Goal: Check status: Check status

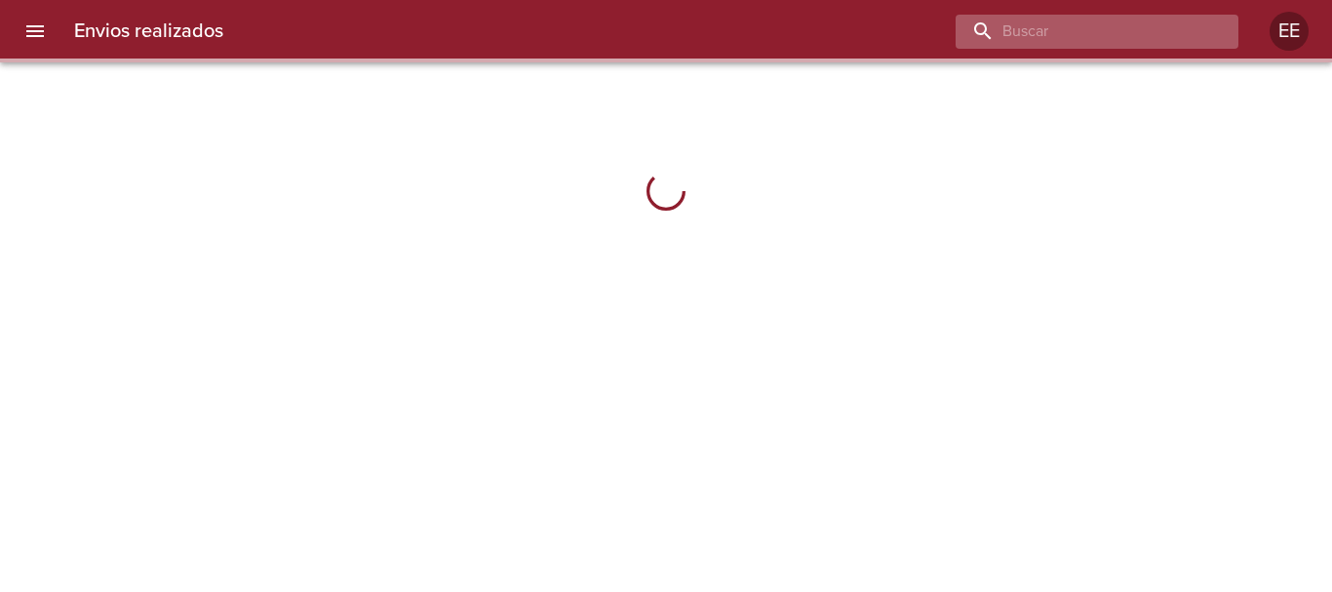
click at [1155, 23] on input "buscar" at bounding box center [1081, 32] width 250 height 34
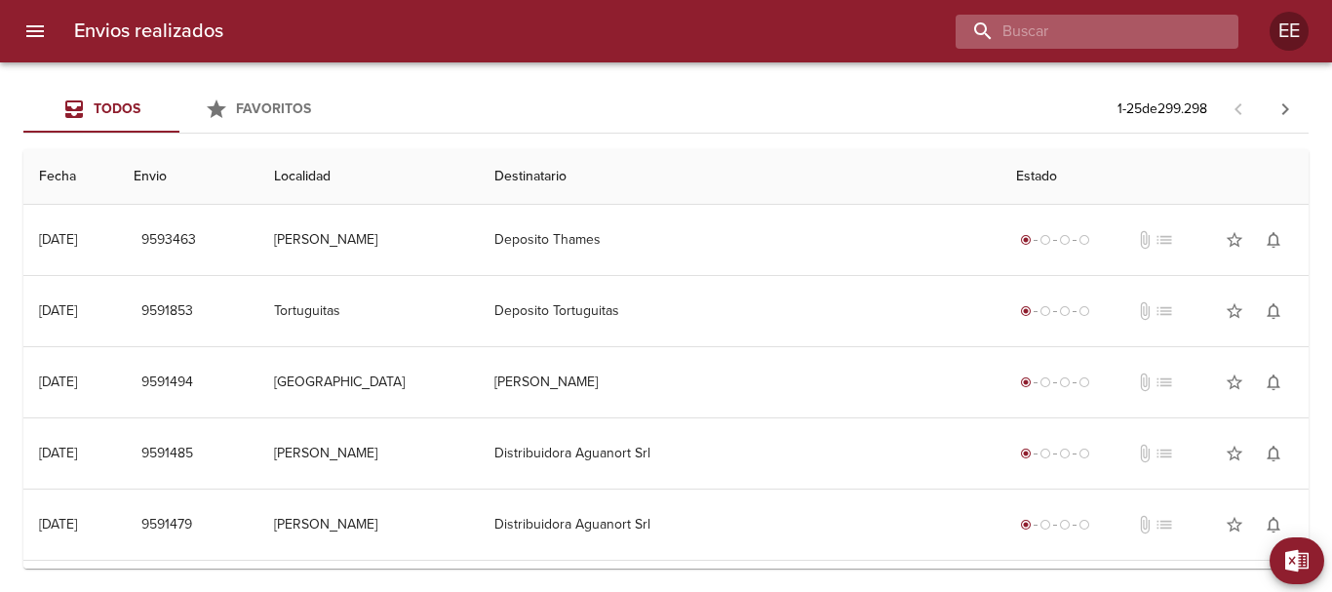
paste input "[PERSON_NAME] [PERSON_NAME]"
type input "[PERSON_NAME] [PERSON_NAME]"
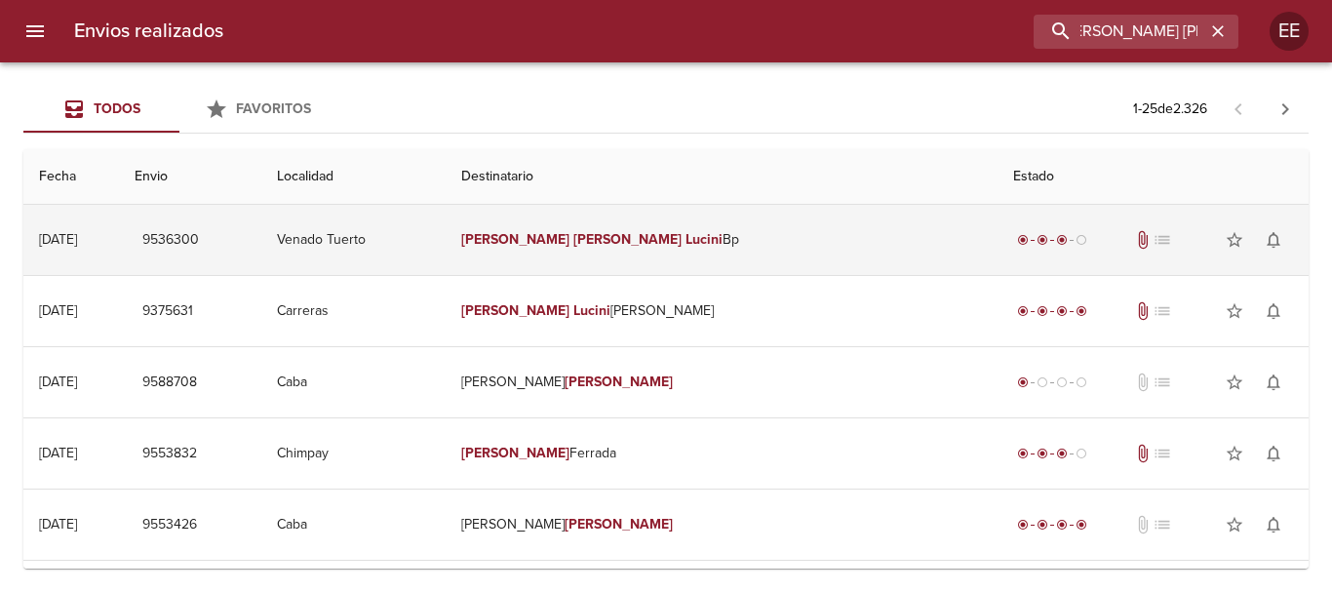
click at [664, 252] on td "[PERSON_NAME] [PERSON_NAME]" at bounding box center [721, 240] width 551 height 70
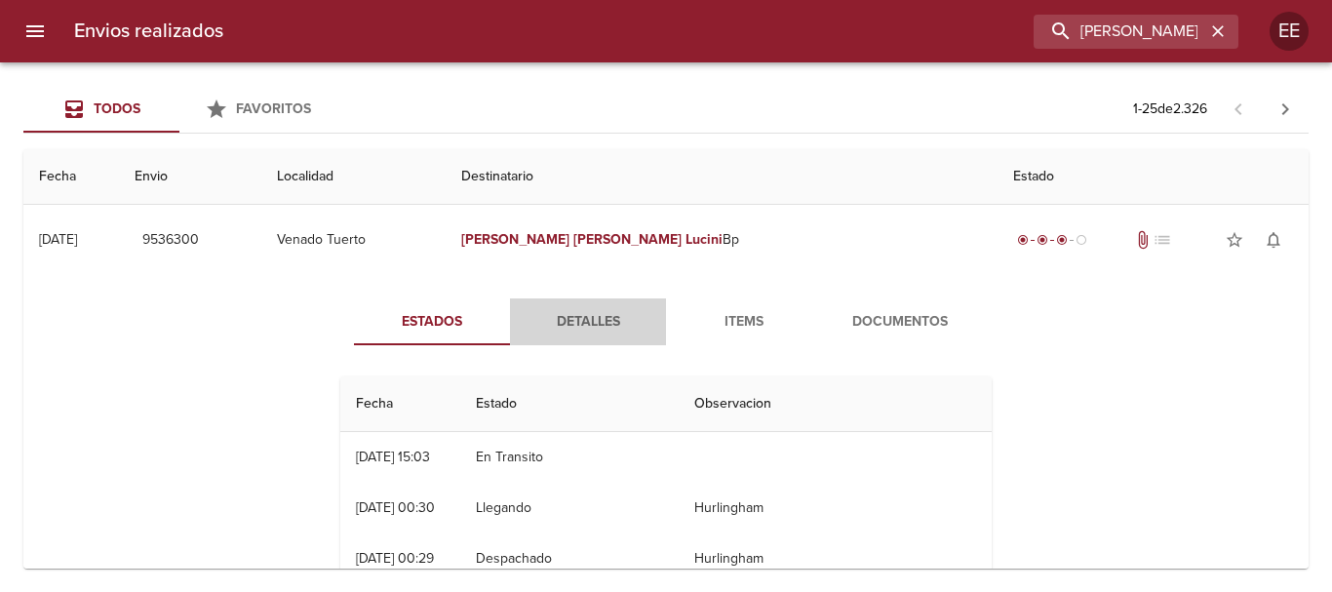
click at [581, 315] on span "Detalles" at bounding box center [588, 322] width 133 height 24
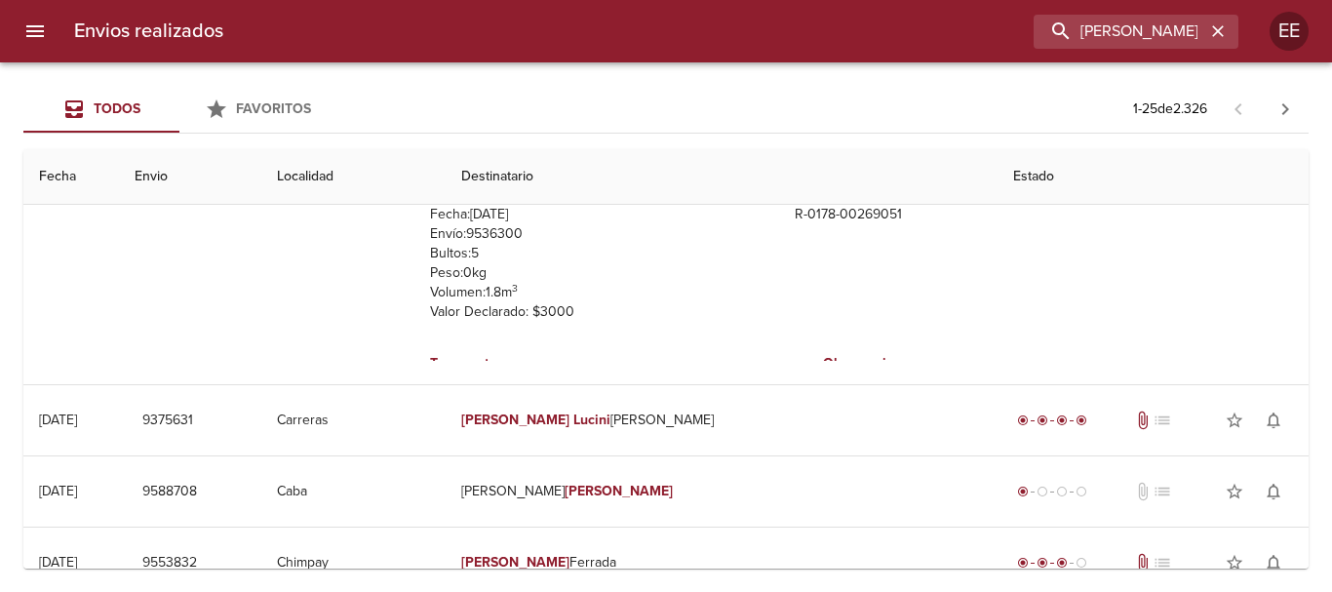
scroll to position [98, 0]
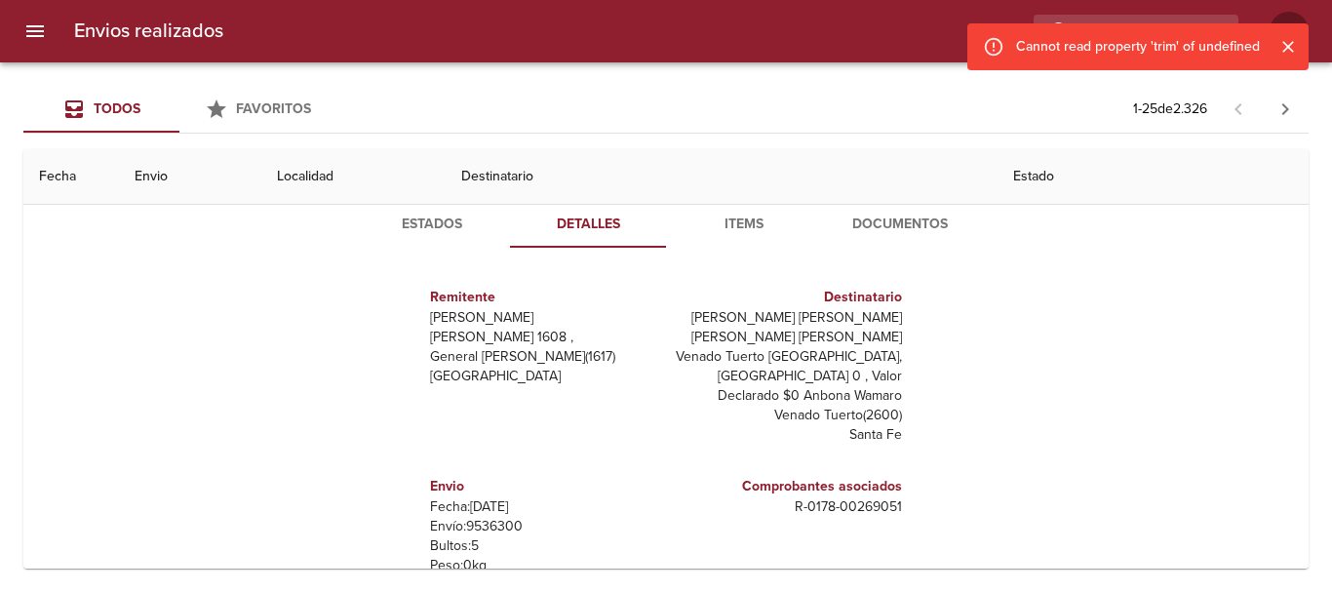
click at [893, 227] on span "Documentos" at bounding box center [900, 225] width 133 height 24
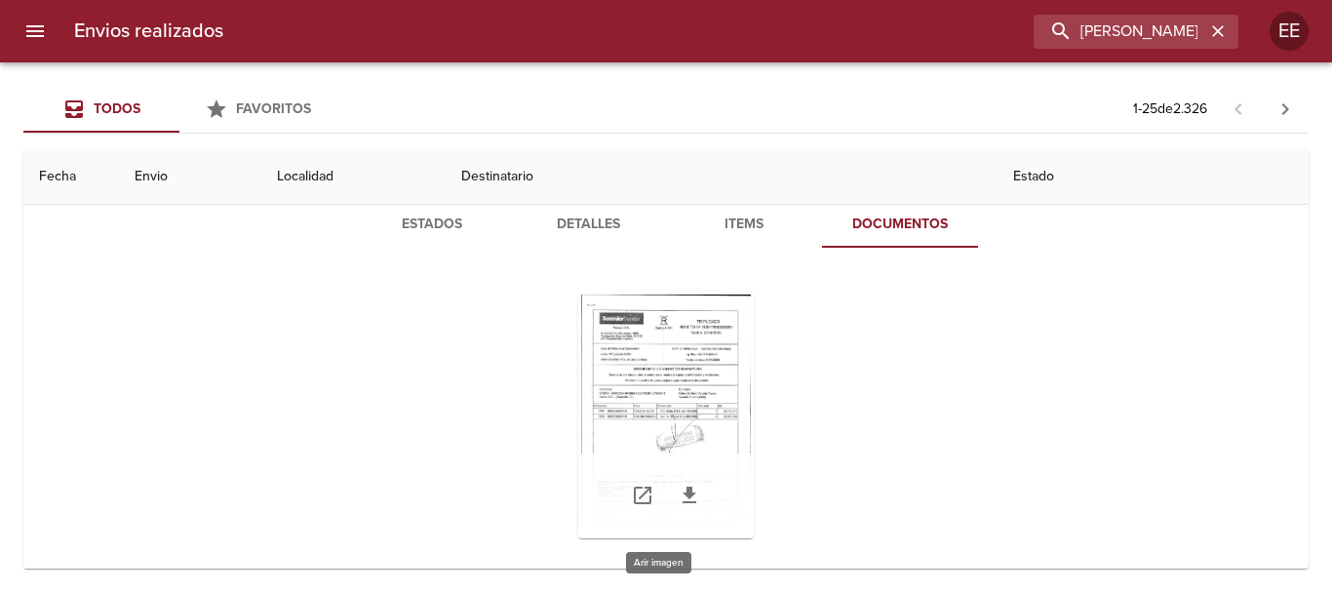
click at [702, 366] on div "Tabla de envíos del cliente" at bounding box center [666, 417] width 176 height 244
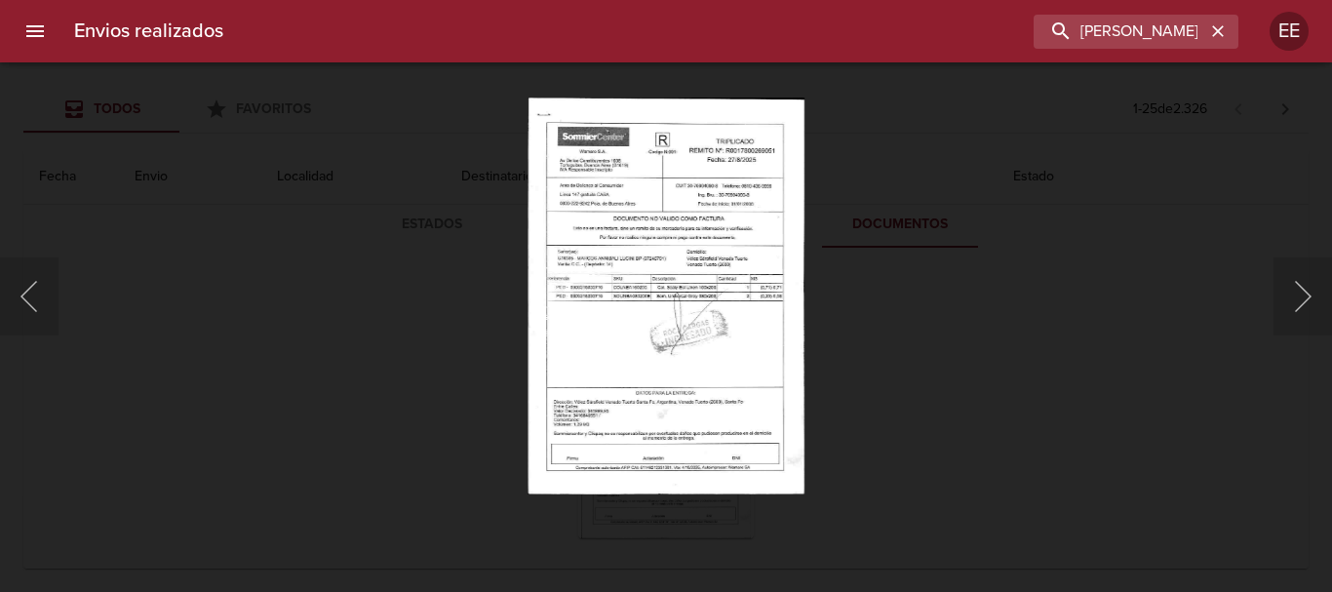
click at [1199, 201] on div "Lightbox" at bounding box center [666, 296] width 1332 height 592
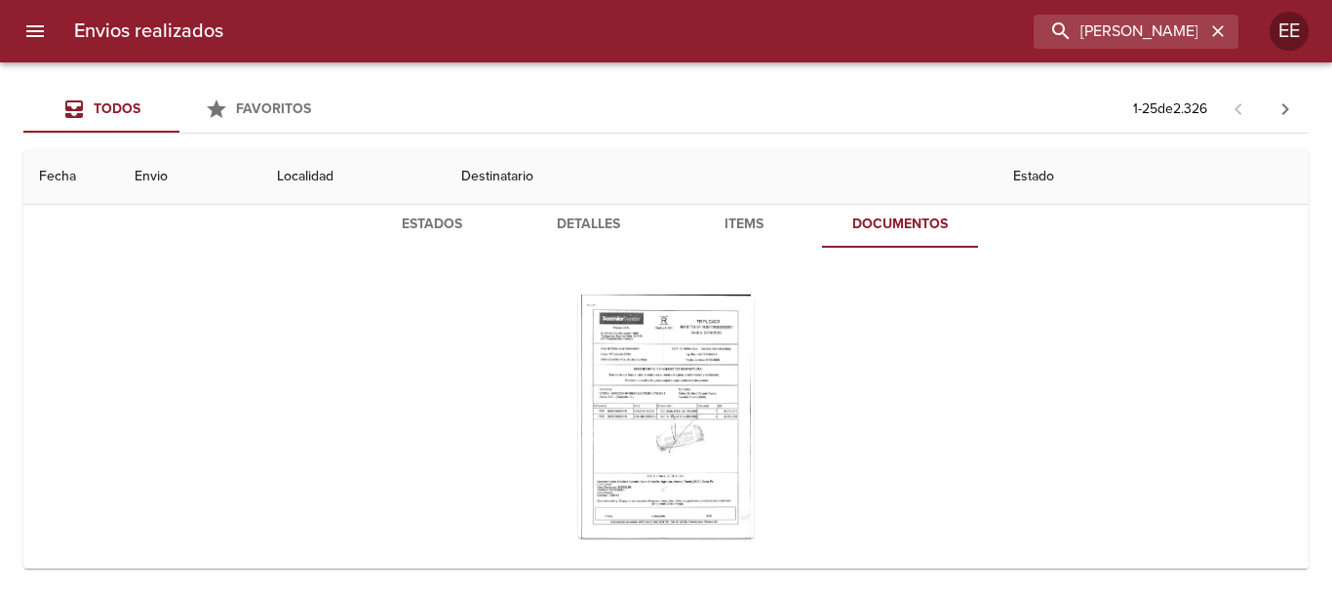
scroll to position [0, 0]
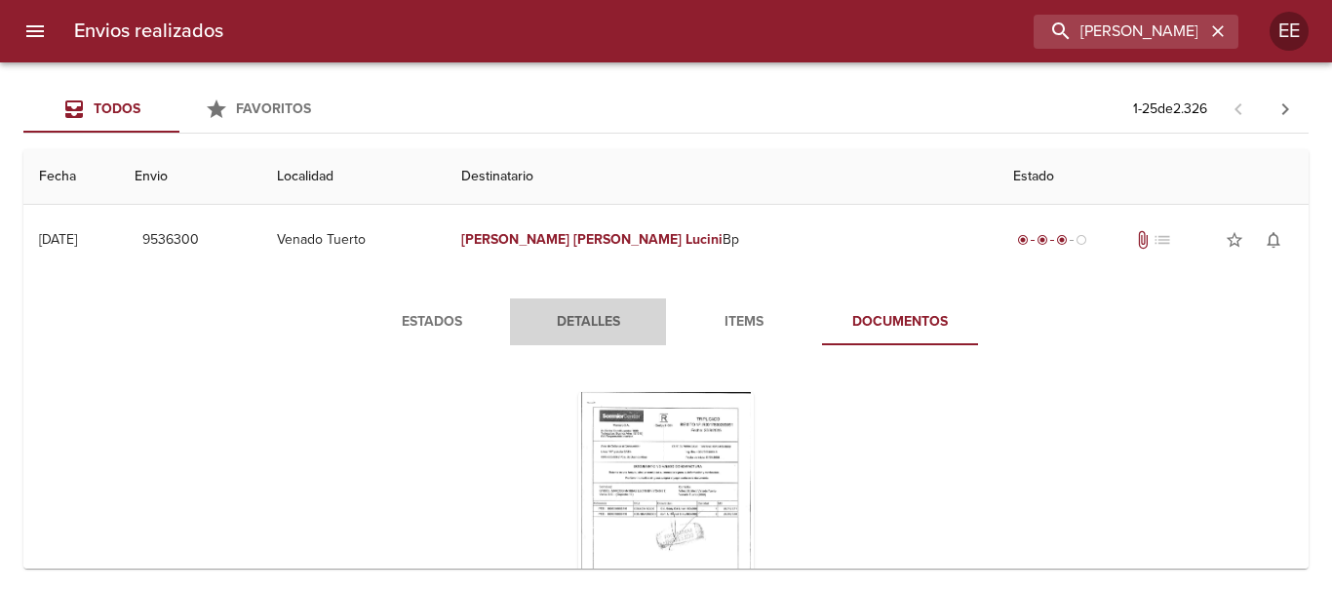
click at [581, 319] on span "Detalles" at bounding box center [588, 322] width 133 height 24
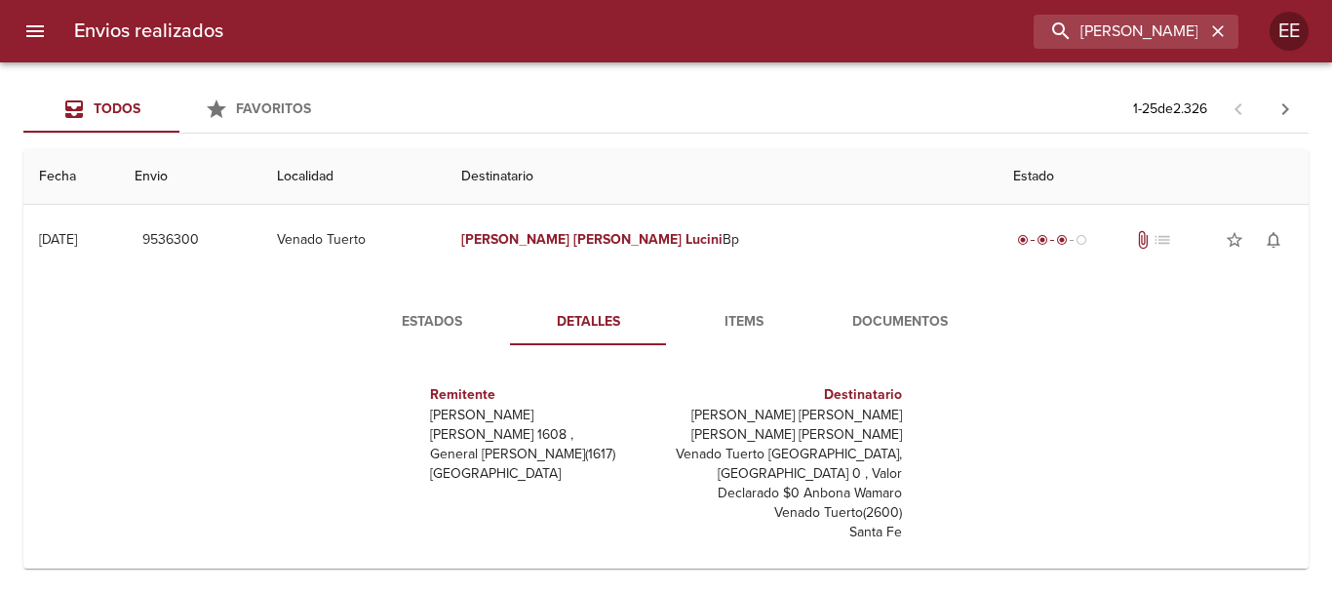
scroll to position [29, 0]
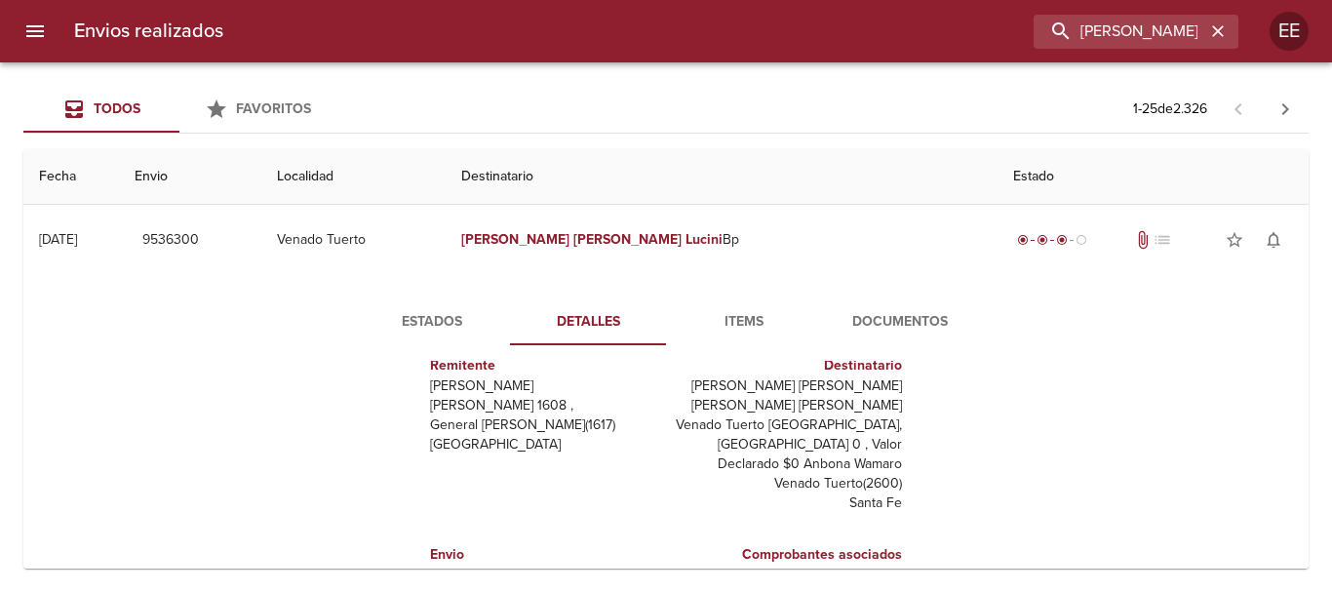
click at [419, 319] on span "Estados" at bounding box center [432, 322] width 133 height 24
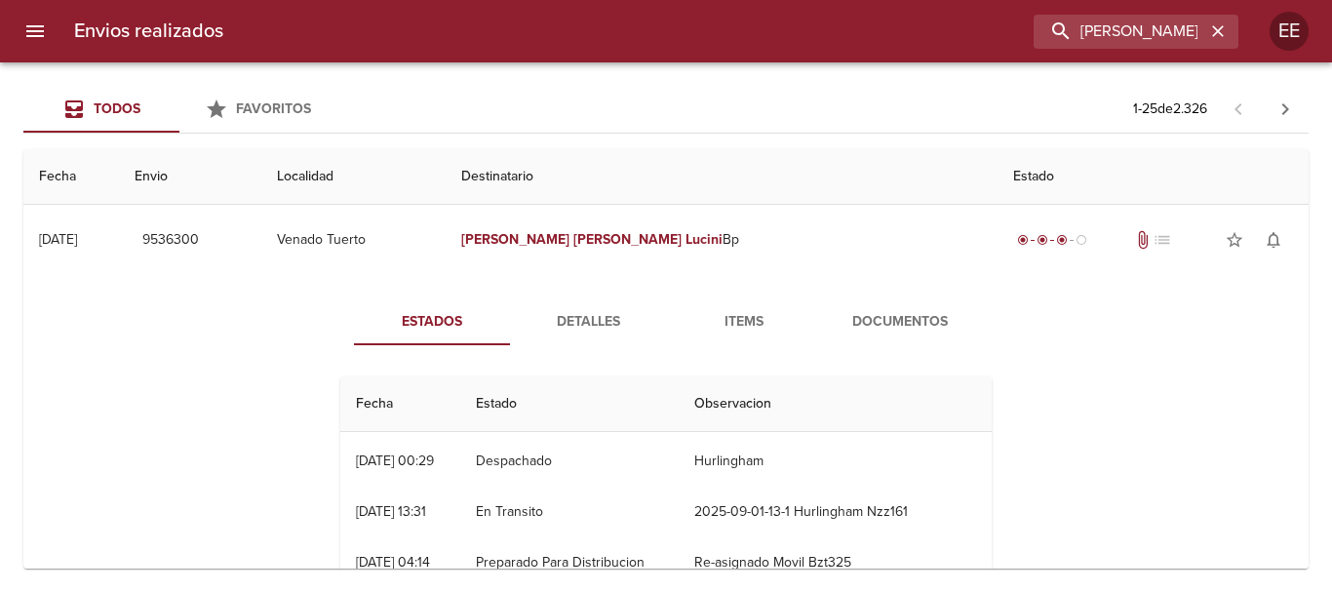
scroll to position [0, 0]
